Goal: Book appointment/travel/reservation

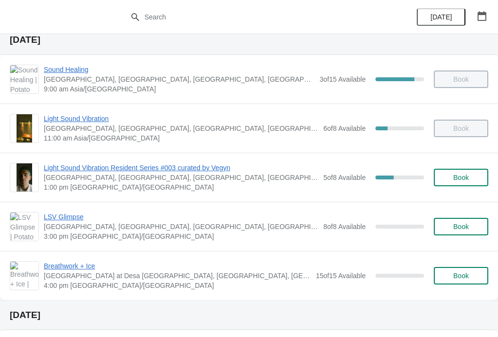
scroll to position [36, 0]
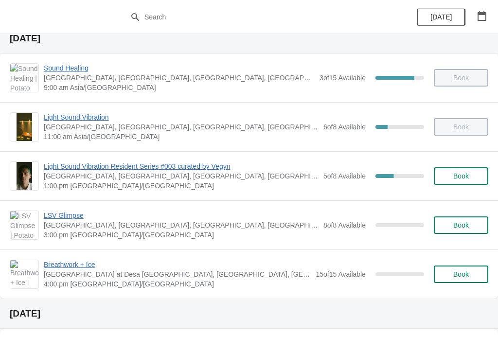
click at [52, 215] on span "LSV Glimpse" at bounding box center [181, 216] width 275 height 10
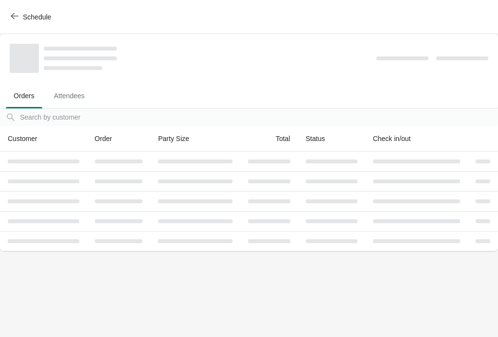
scroll to position [0, 0]
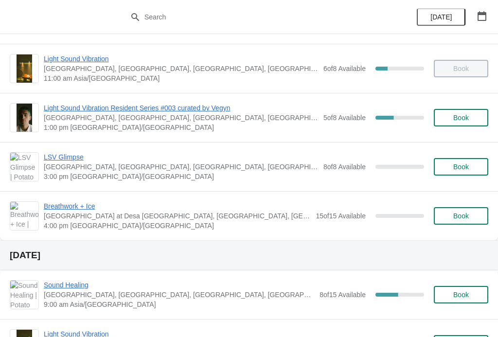
scroll to position [96, 0]
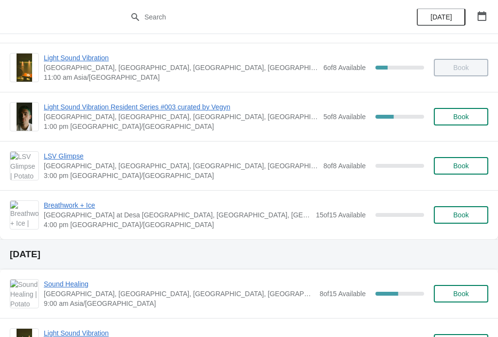
click at [52, 166] on span "[GEOGRAPHIC_DATA], [GEOGRAPHIC_DATA], [GEOGRAPHIC_DATA], [GEOGRAPHIC_DATA], [GE…" at bounding box center [181, 166] width 275 height 10
click at [50, 156] on span "LSV Glimpse" at bounding box center [181, 156] width 275 height 10
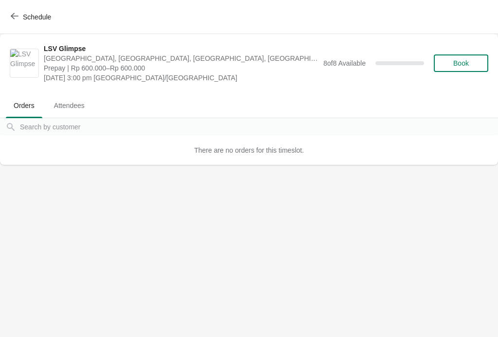
click at [468, 57] on button "Book" at bounding box center [461, 63] width 54 height 18
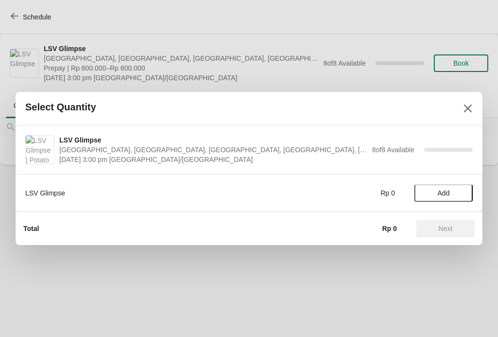
click at [448, 198] on button "Add" at bounding box center [443, 193] width 58 height 18
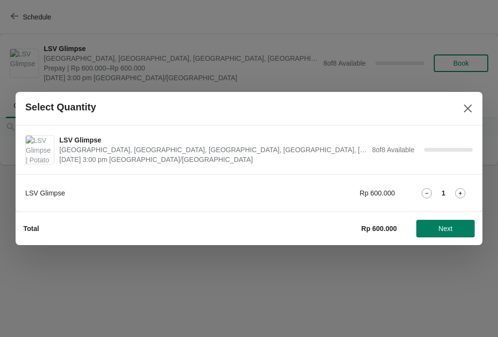
click at [452, 233] on span "Next" at bounding box center [446, 229] width 14 height 8
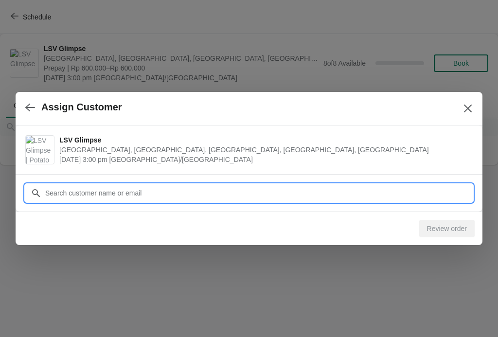
click at [61, 195] on input "Customer" at bounding box center [259, 193] width 428 height 18
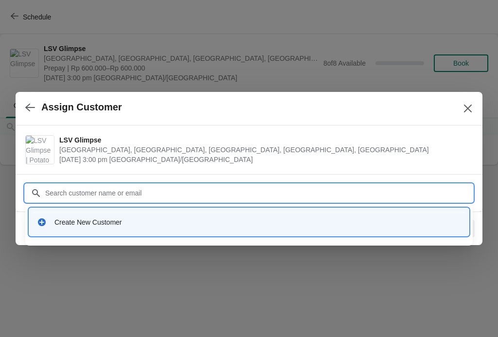
click at [40, 219] on icon at bounding box center [42, 222] width 10 height 10
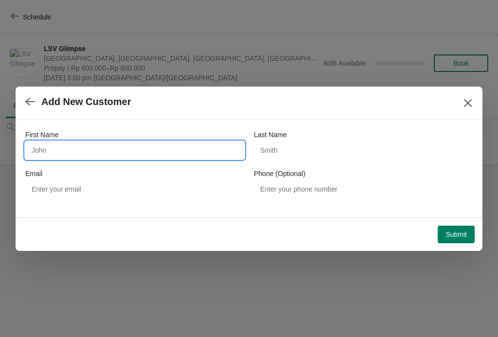
click at [65, 143] on input "First Name" at bounding box center [134, 151] width 219 height 18
type input "Cho"
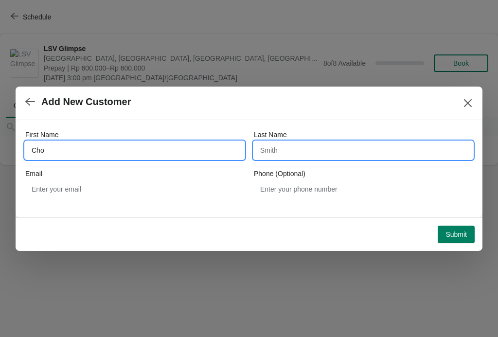
click at [332, 151] on input "Last Name" at bounding box center [363, 151] width 219 height 18
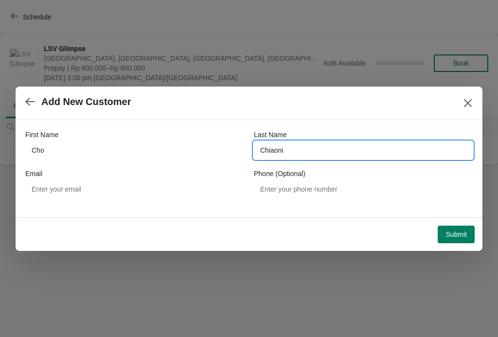
type input "Chiaoni"
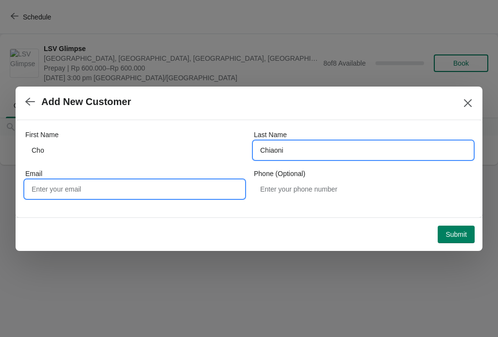
click at [55, 191] on input "Email" at bounding box center [134, 189] width 219 height 18
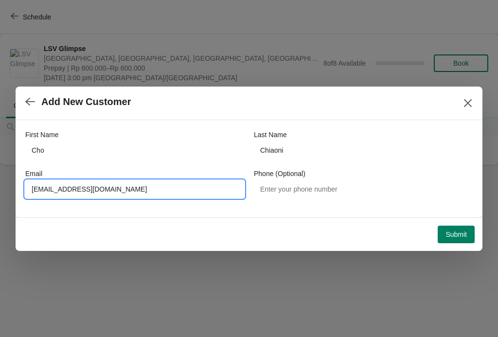
type input "359532428@qq.com"
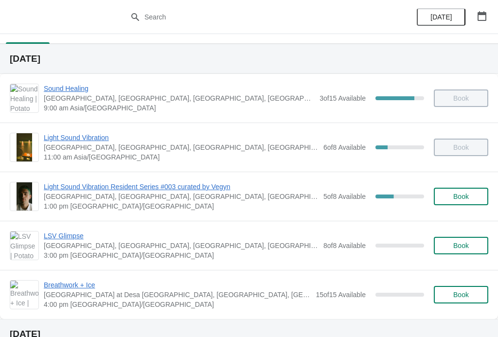
scroll to position [19, 0]
